Goal: Transaction & Acquisition: Obtain resource

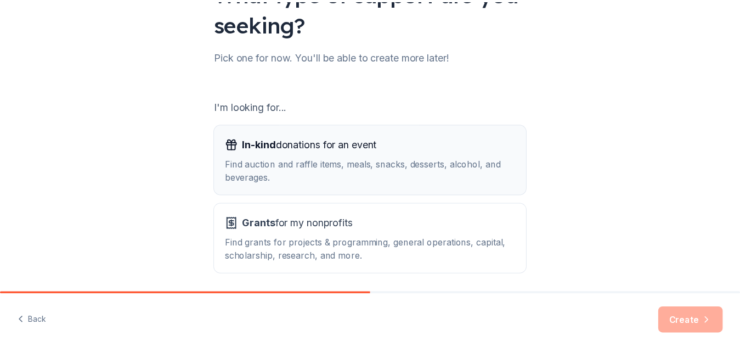
scroll to position [150, 0]
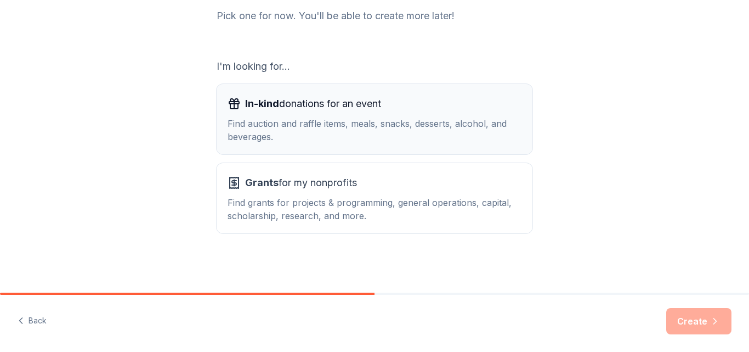
click at [366, 114] on div "In-kind donations for an event Find auction and raffle items, meals, snacks, de…" at bounding box center [375, 119] width 294 height 48
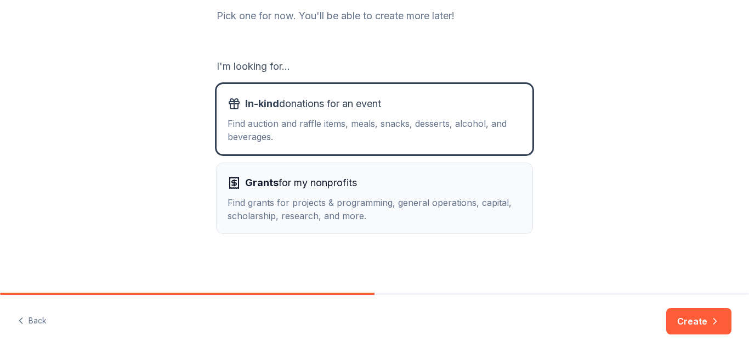
click at [363, 198] on div "Find grants for projects & programming, general operations, capital, scholarshi…" at bounding box center [375, 209] width 294 height 26
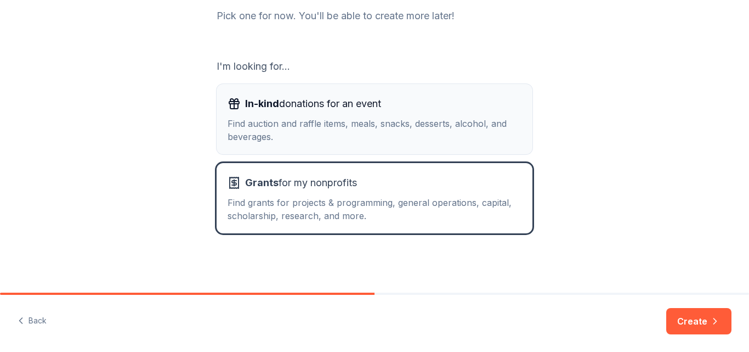
click at [376, 123] on div "Find auction and raffle items, meals, snacks, desserts, alcohol, and beverages." at bounding box center [375, 130] width 294 height 26
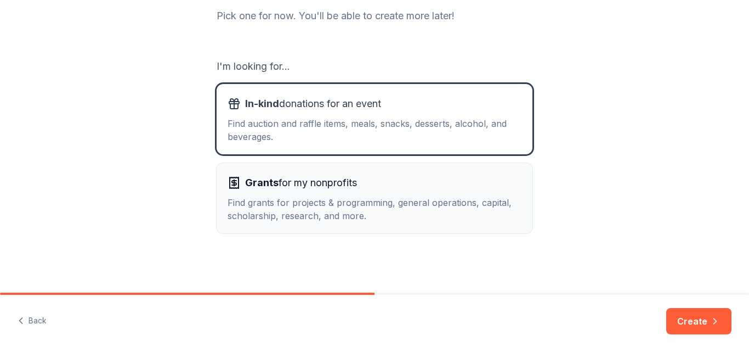
click at [472, 193] on div "Grants for my nonprofits Find grants for projects & programming, general operat…" at bounding box center [375, 198] width 294 height 48
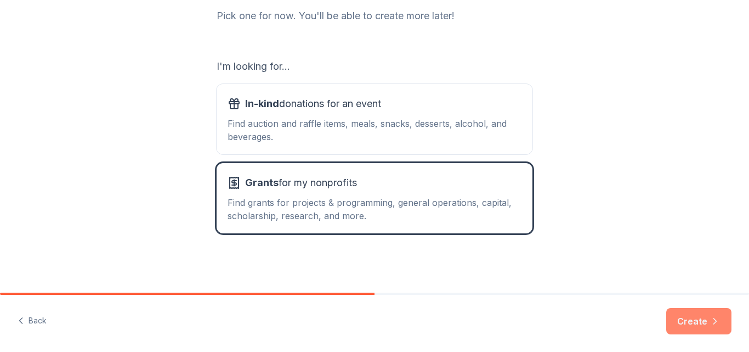
click at [707, 313] on button "Create" at bounding box center [699, 321] width 65 height 26
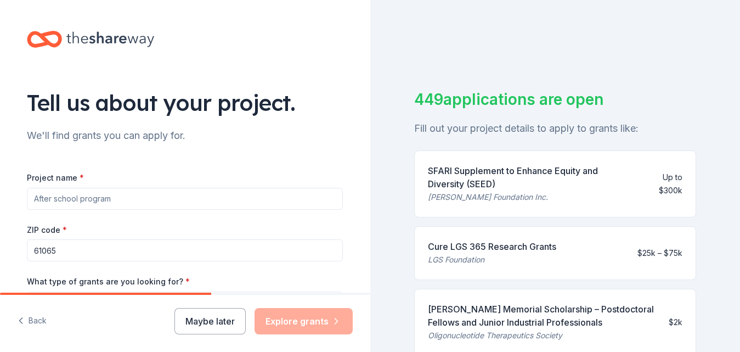
click at [172, 196] on input "Project name *" at bounding box center [185, 199] width 316 height 22
type input "Superhero Center for [MEDICAL_DATA]"
click at [71, 251] on input "61065" at bounding box center [185, 250] width 316 height 22
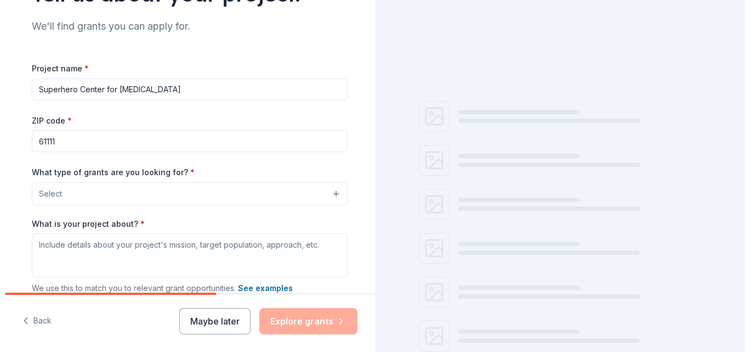
scroll to position [110, 0]
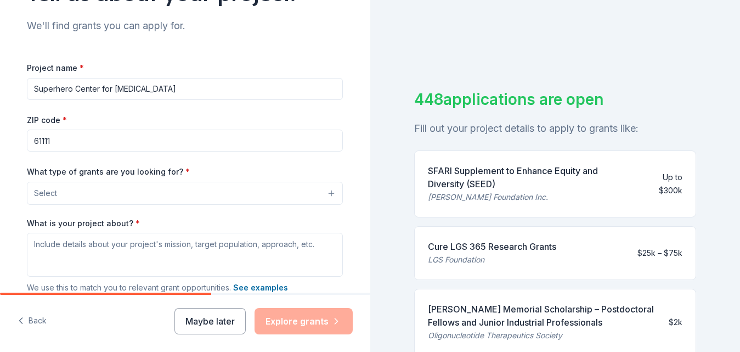
type input "61111"
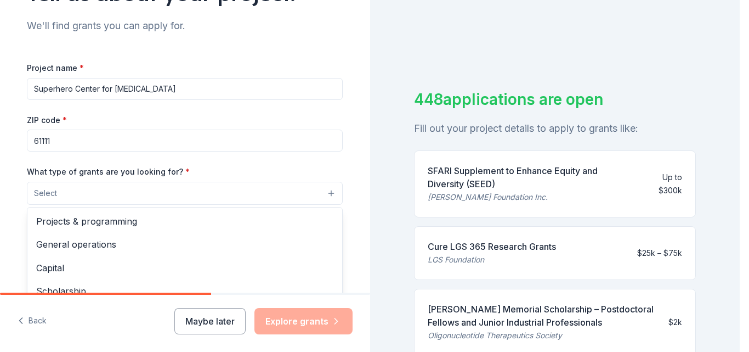
click at [141, 200] on button "Select" at bounding box center [185, 193] width 316 height 23
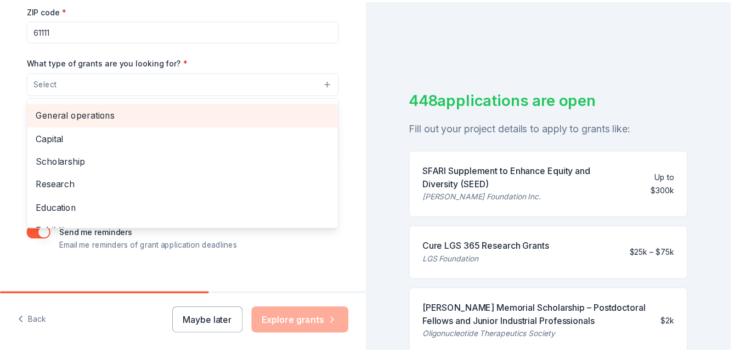
scroll to position [0, 0]
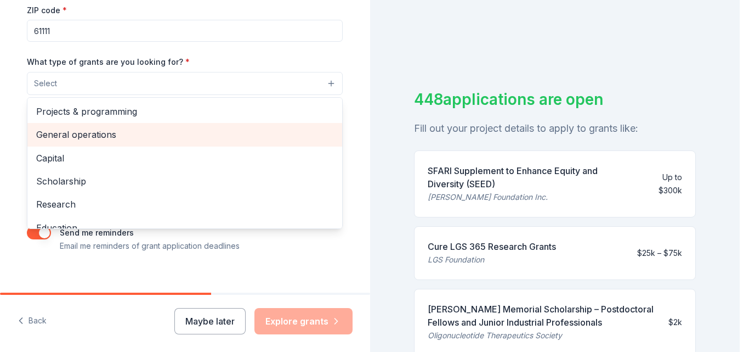
click at [91, 137] on span "General operations" at bounding box center [184, 134] width 297 height 14
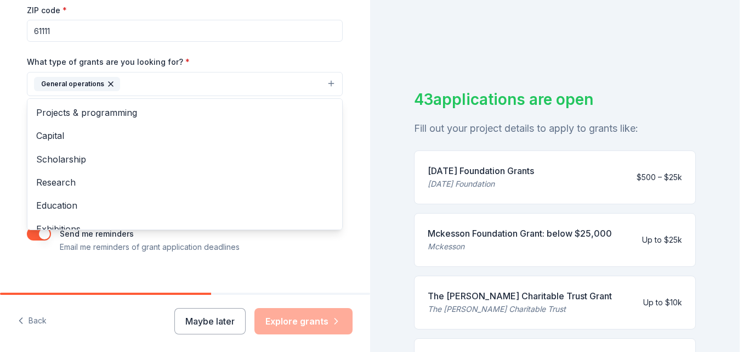
click at [359, 41] on div "Tell us about your project. We'll find grants you can apply for. Project name *…" at bounding box center [185, 44] width 370 height 526
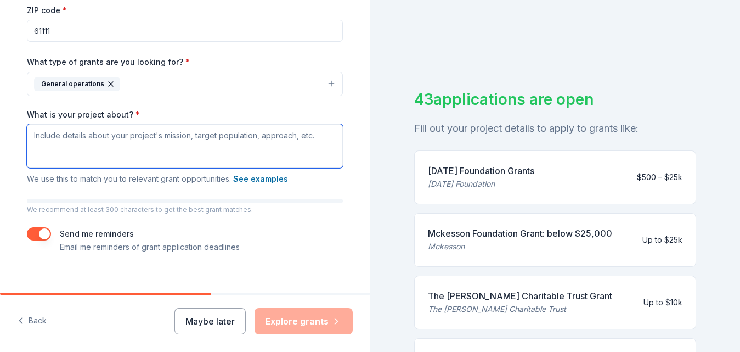
click at [116, 137] on textarea "What is your project about? *" at bounding box center [185, 146] width 316 height 44
paste textarea "The Superhero Center for [MEDICAL_DATA] is a non-profit organization that opera…"
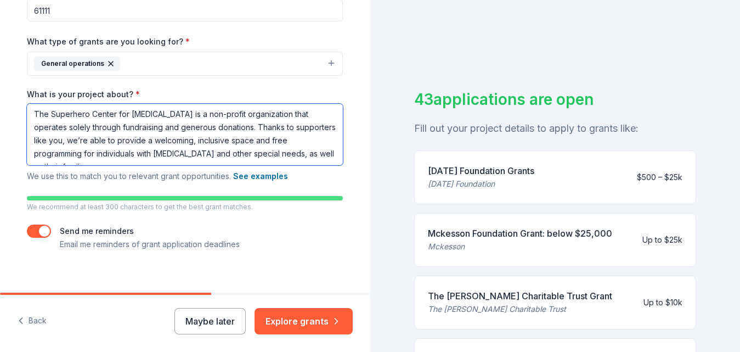
scroll to position [251, 0]
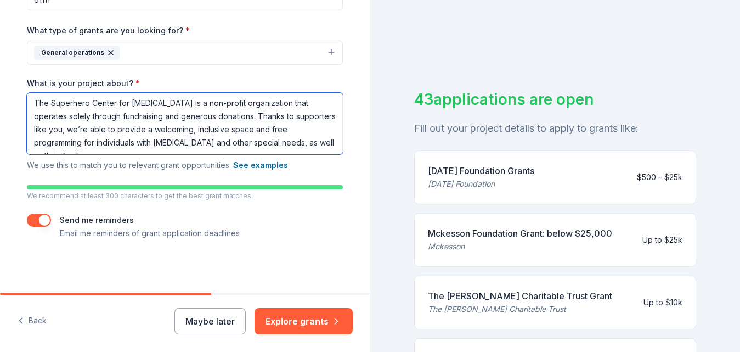
type textarea "The Superhero Center for [MEDICAL_DATA] is a non-profit organization that opera…"
click at [42, 223] on button "button" at bounding box center [39, 219] width 24 height 13
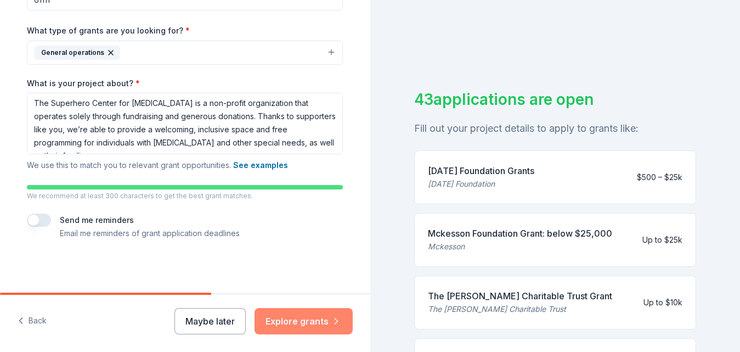
click at [311, 318] on button "Explore grants" at bounding box center [304, 321] width 98 height 26
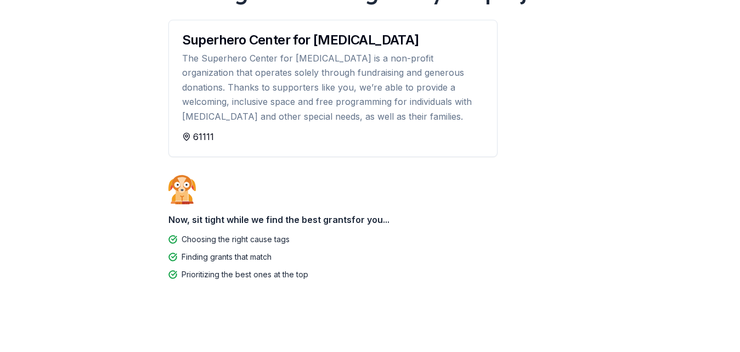
scroll to position [117, 0]
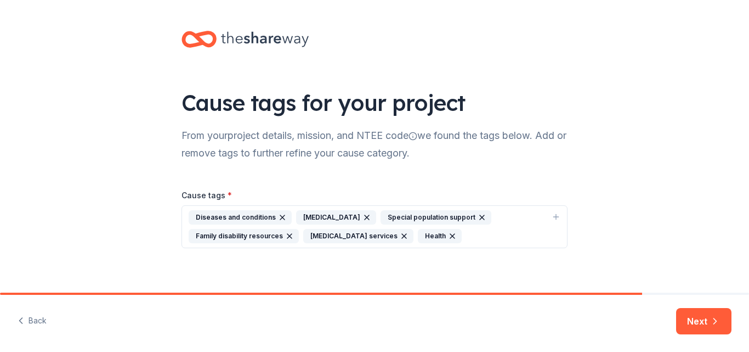
click at [457, 234] on icon "button" at bounding box center [452, 236] width 9 height 9
click at [718, 323] on icon "button" at bounding box center [715, 320] width 11 height 11
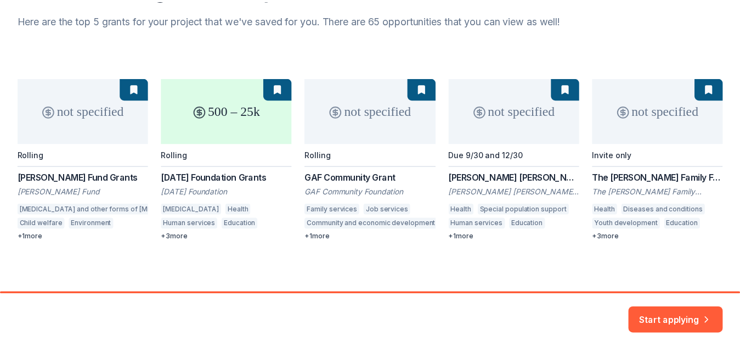
scroll to position [116, 0]
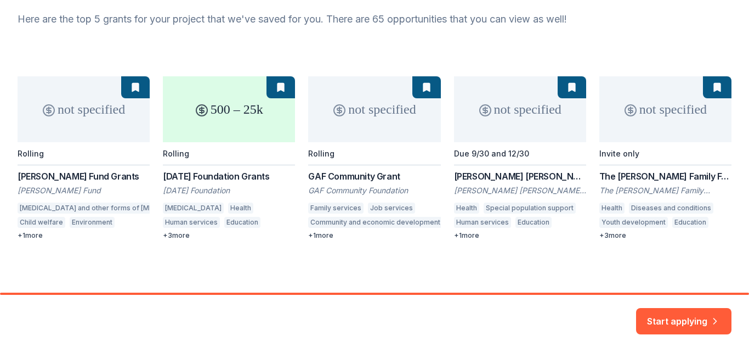
click at [184, 180] on div "not specified Rolling [PERSON_NAME] Fund Grants [PERSON_NAME] Fund [MEDICAL_DAT…" at bounding box center [375, 157] width 714 height 163
drag, startPoint x: 174, startPoint y: 235, endPoint x: 172, endPoint y: 240, distance: 5.9
click at [172, 240] on div "We found 70 grants for your project Here are the top 5 grants for your project …" at bounding box center [374, 88] width 749 height 409
click at [201, 178] on div "not specified Rolling [PERSON_NAME] Fund Grants [PERSON_NAME] Fund [MEDICAL_DAT…" at bounding box center [375, 157] width 714 height 163
click at [693, 314] on button "Start applying" at bounding box center [683, 314] width 95 height 26
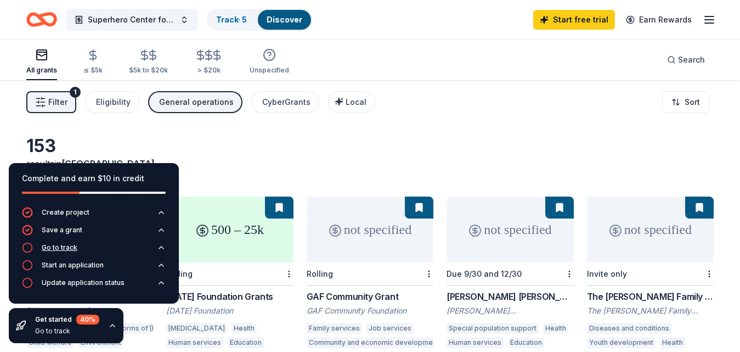
click at [67, 246] on div "Go to track" at bounding box center [60, 247] width 36 height 9
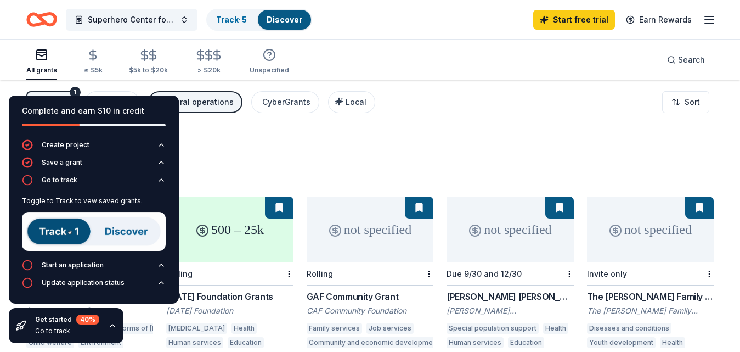
click at [73, 229] on img at bounding box center [94, 231] width 144 height 39
click at [127, 217] on img at bounding box center [94, 231] width 144 height 39
click at [71, 179] on div "Go to track" at bounding box center [60, 180] width 36 height 9
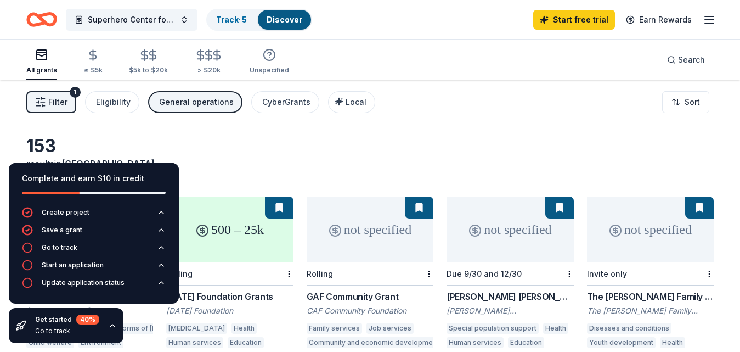
click at [63, 241] on button "Save a grant" at bounding box center [94, 233] width 144 height 18
